Goal: Navigation & Orientation: Find specific page/section

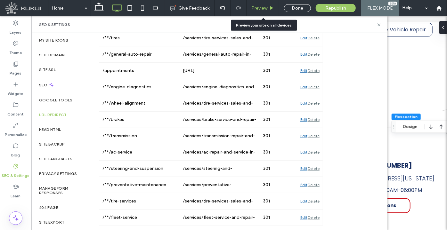
click at [259, 10] on span "Preview" at bounding box center [259, 7] width 16 height 5
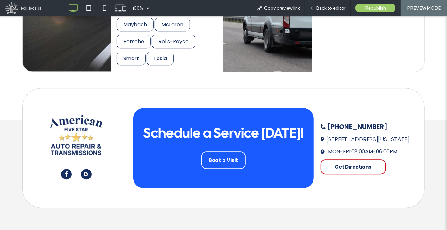
scroll to position [2114, 0]
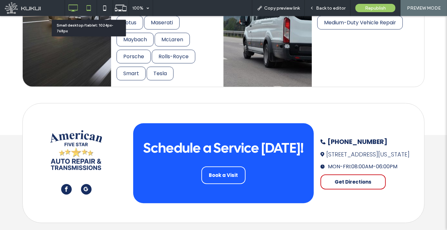
click at [93, 6] on icon at bounding box center [88, 8] width 13 height 13
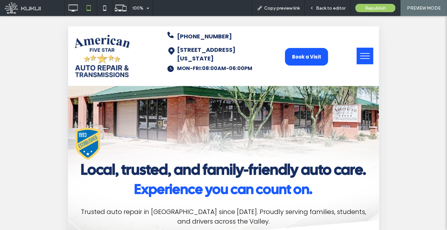
scroll to position [58, 0]
click at [360, 48] on button "menu" at bounding box center [364, 55] width 17 height 17
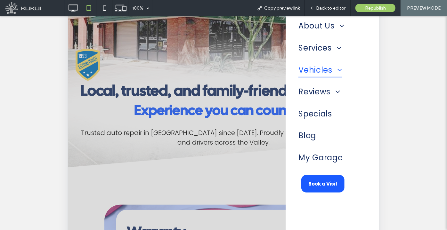
scroll to position [41, 0]
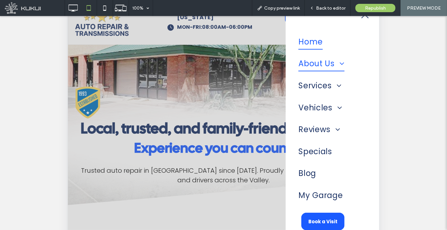
click at [314, 66] on span "About Us" at bounding box center [321, 64] width 46 height 16
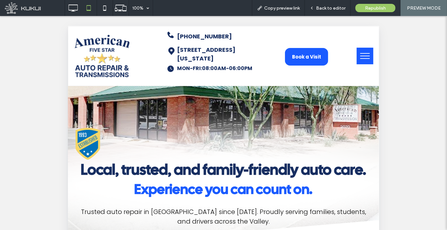
scroll to position [58, 0]
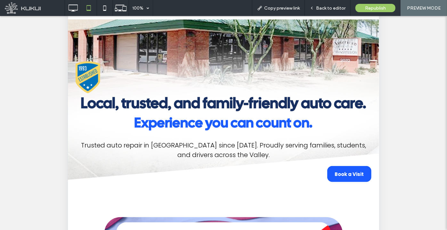
scroll to position [145, 0]
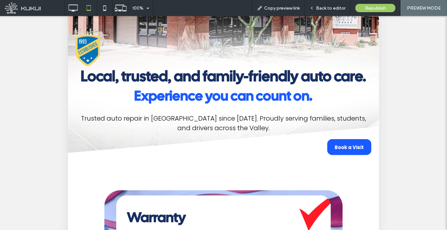
scroll to position [129, 0]
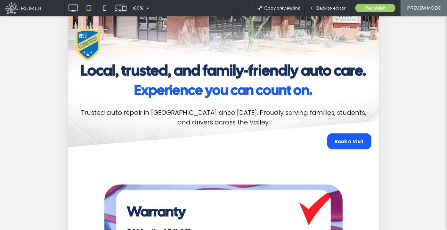
scroll to position [99, 0]
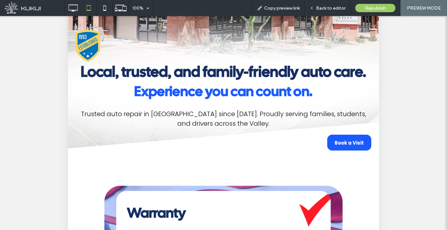
scroll to position [99, 0]
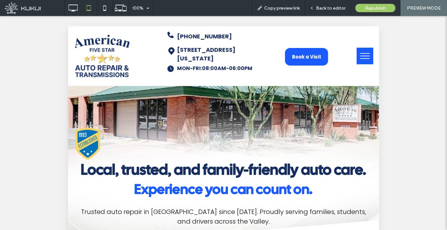
scroll to position [145, 0]
click at [103, 10] on use at bounding box center [104, 7] width 3 height 5
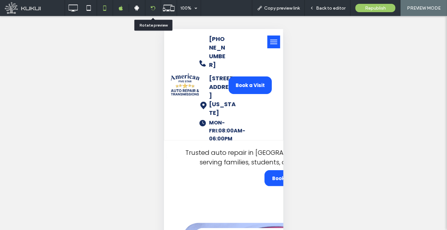
click at [151, 7] on icon at bounding box center [152, 8] width 5 height 5
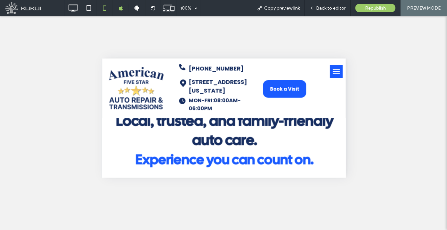
scroll to position [36, 0]
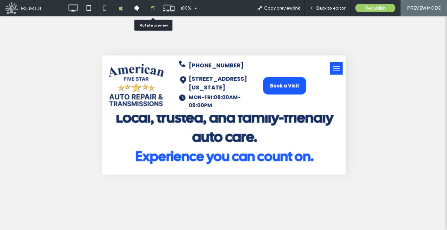
click at [154, 12] on div at bounding box center [153, 8] width 16 height 16
click at [156, 6] on div at bounding box center [152, 8] width 15 height 5
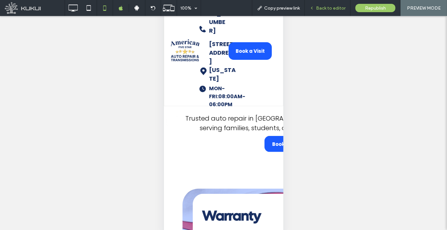
click at [320, 9] on span "Back to editor" at bounding box center [330, 7] width 29 height 5
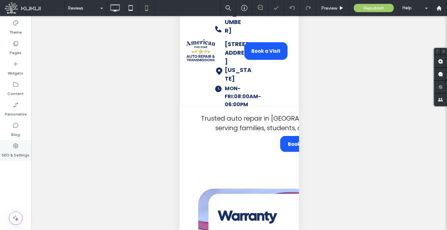
click at [8, 153] on label "SEO & Settings" at bounding box center [16, 153] width 28 height 9
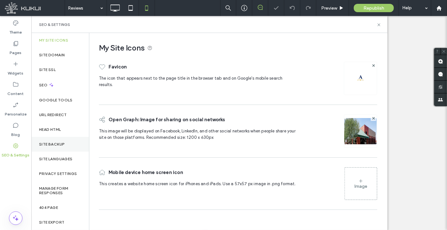
click at [33, 139] on div "Site Backup" at bounding box center [60, 144] width 58 height 15
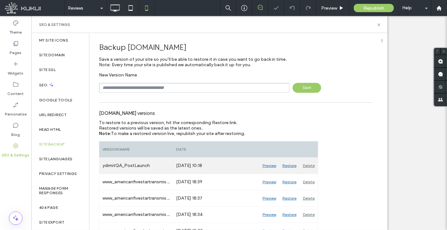
click at [287, 165] on div "Restore" at bounding box center [289, 166] width 20 height 16
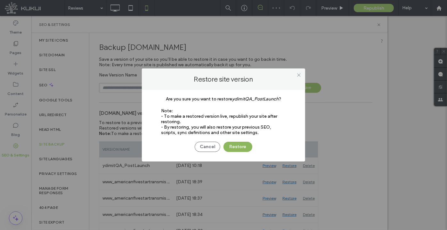
click at [246, 150] on button "Restore" at bounding box center [237, 147] width 29 height 10
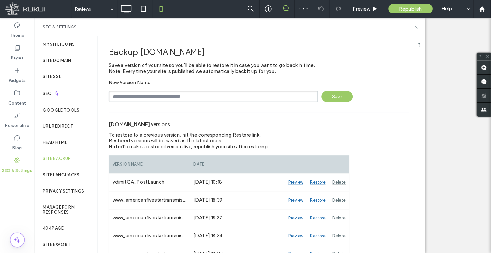
scroll to position [12, 0]
